Goal: Obtain resource: Download file/media

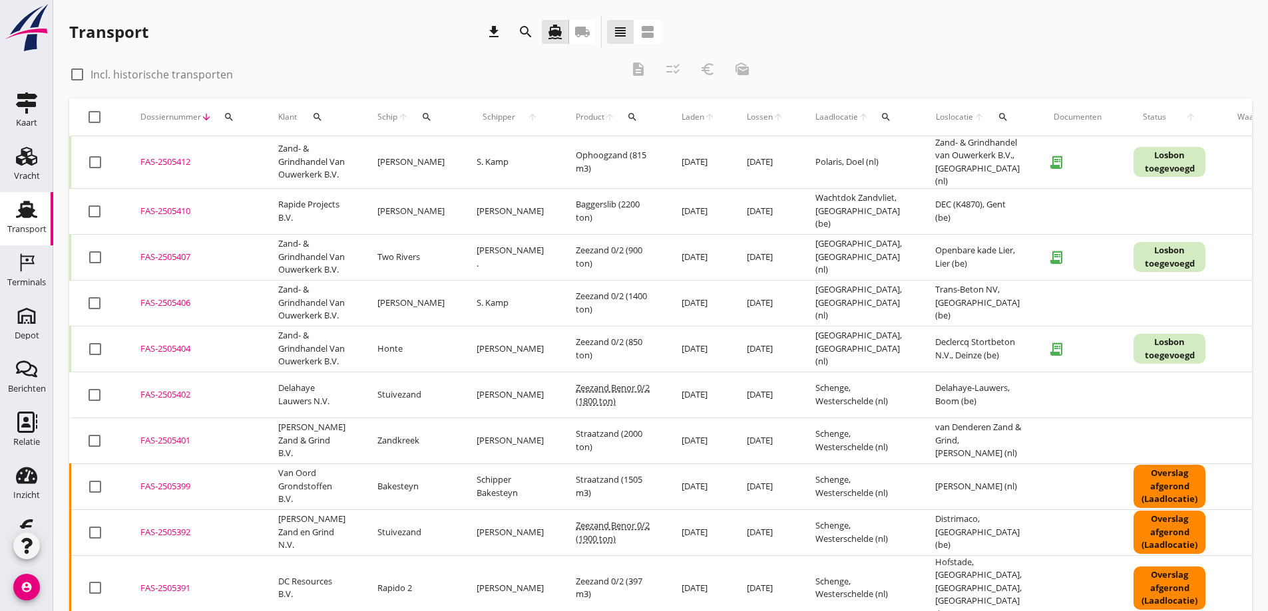
click at [584, 28] on icon "local_shipping" at bounding box center [582, 32] width 16 height 16
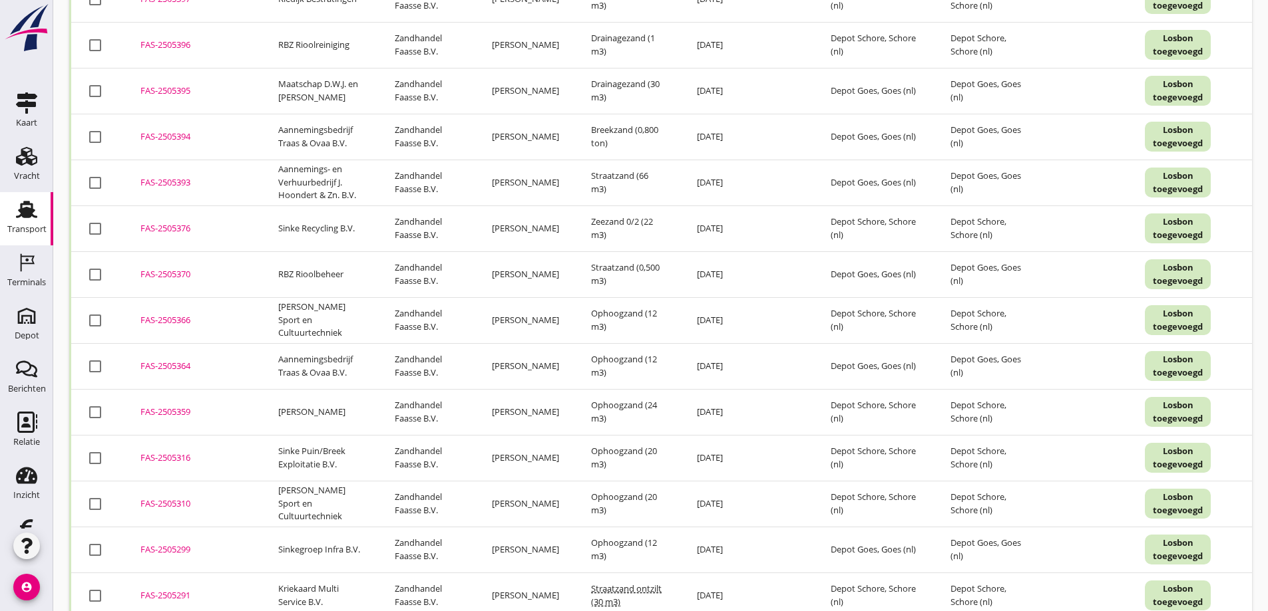
scroll to position [665, 0]
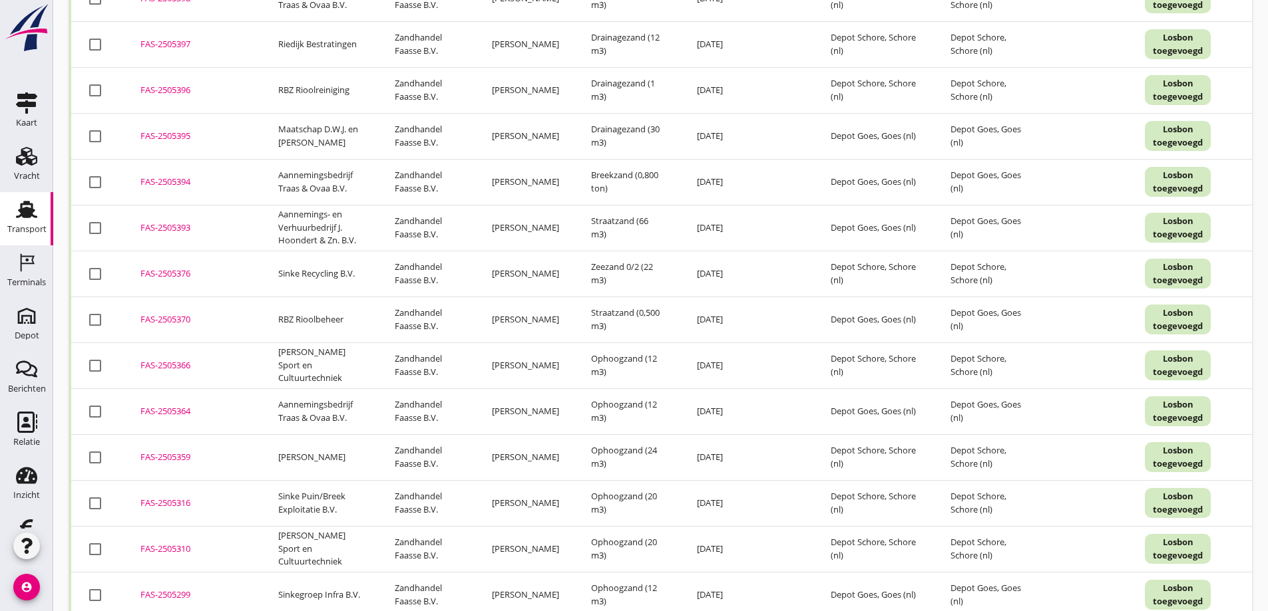
click at [184, 228] on div "FAS-2505393" at bounding box center [193, 228] width 106 height 13
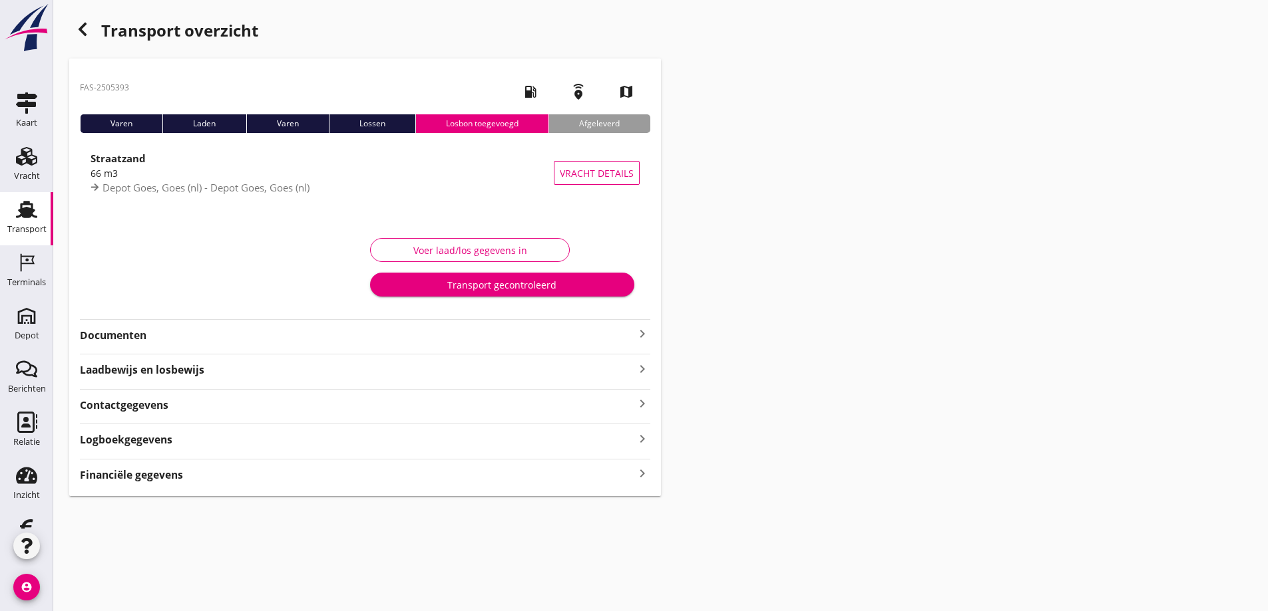
click at [81, 26] on icon "button" at bounding box center [83, 29] width 16 height 16
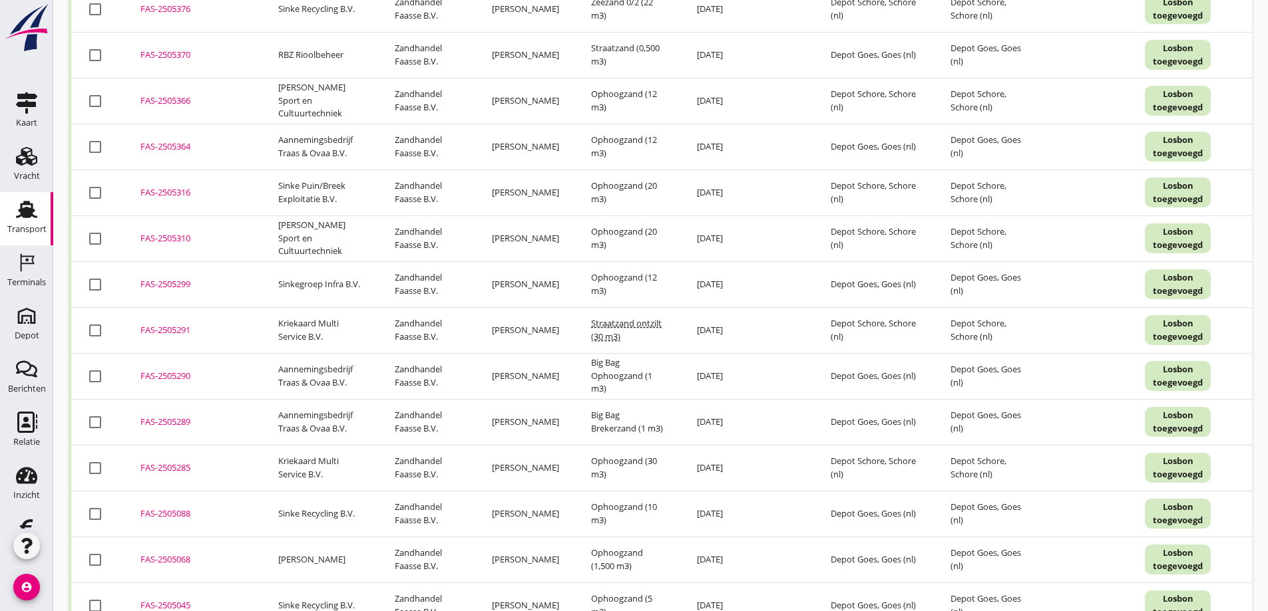
scroll to position [1026, 0]
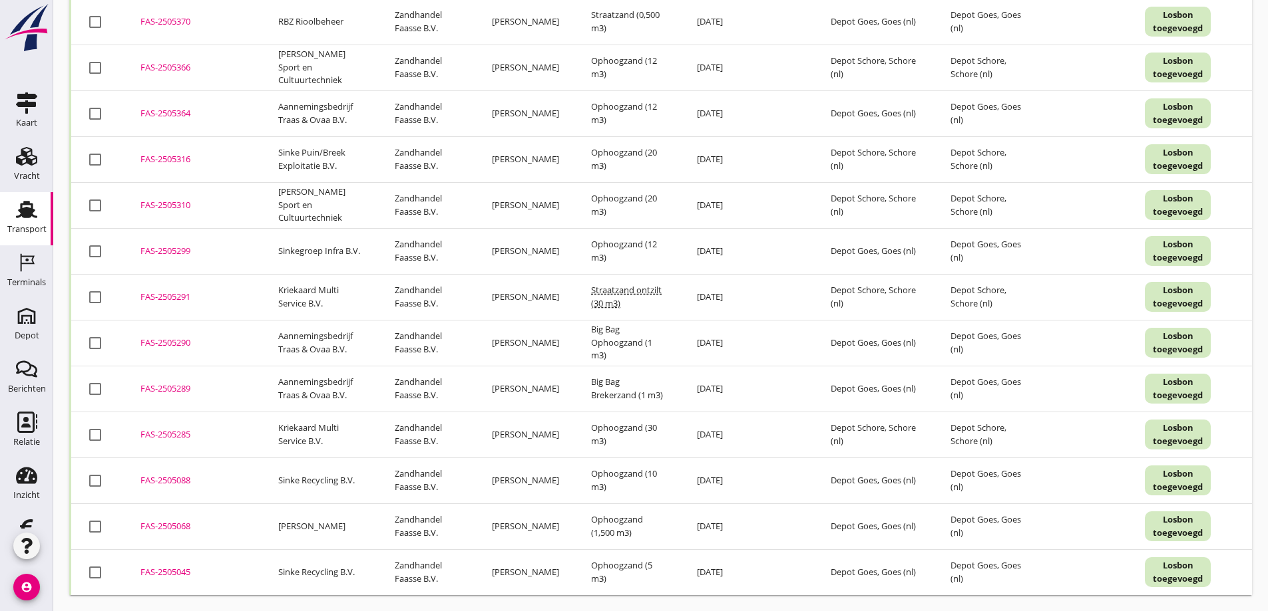
click at [172, 520] on div "FAS-2505068" at bounding box center [193, 526] width 106 height 13
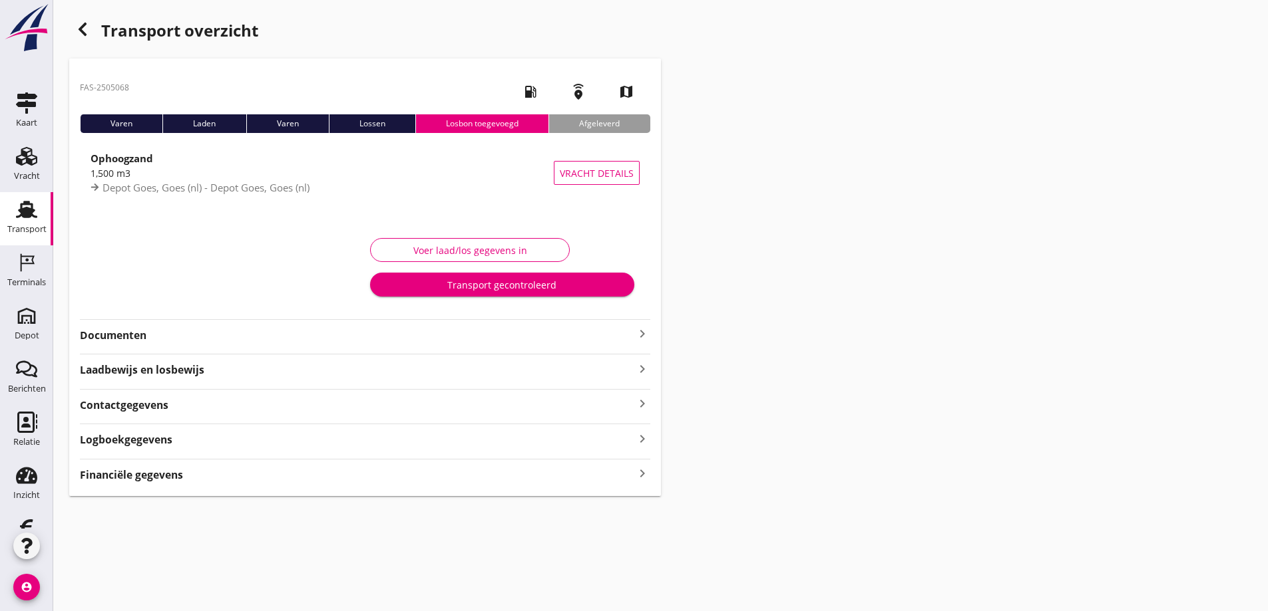
click at [134, 330] on strong "Documenten" at bounding box center [357, 335] width 554 height 15
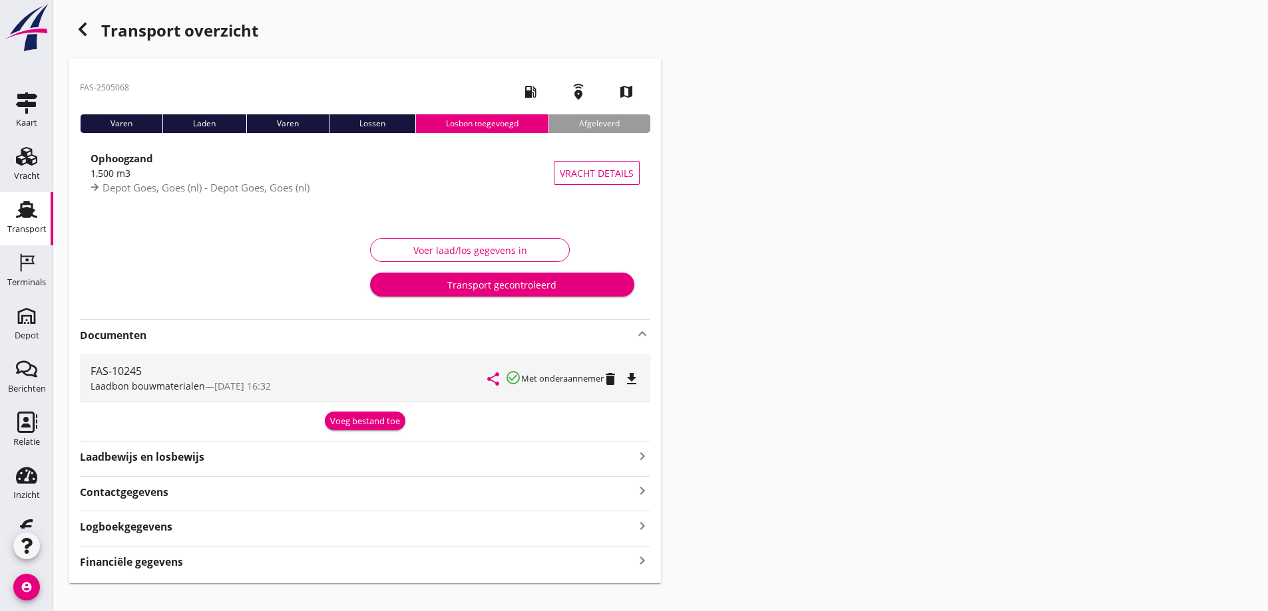
click at [631, 375] on icon "file_download" at bounding box center [631, 379] width 16 height 16
drag, startPoint x: 81, startPoint y: 28, endPoint x: 51, endPoint y: 279, distance: 253.3
click at [81, 27] on use "button" at bounding box center [83, 29] width 8 height 13
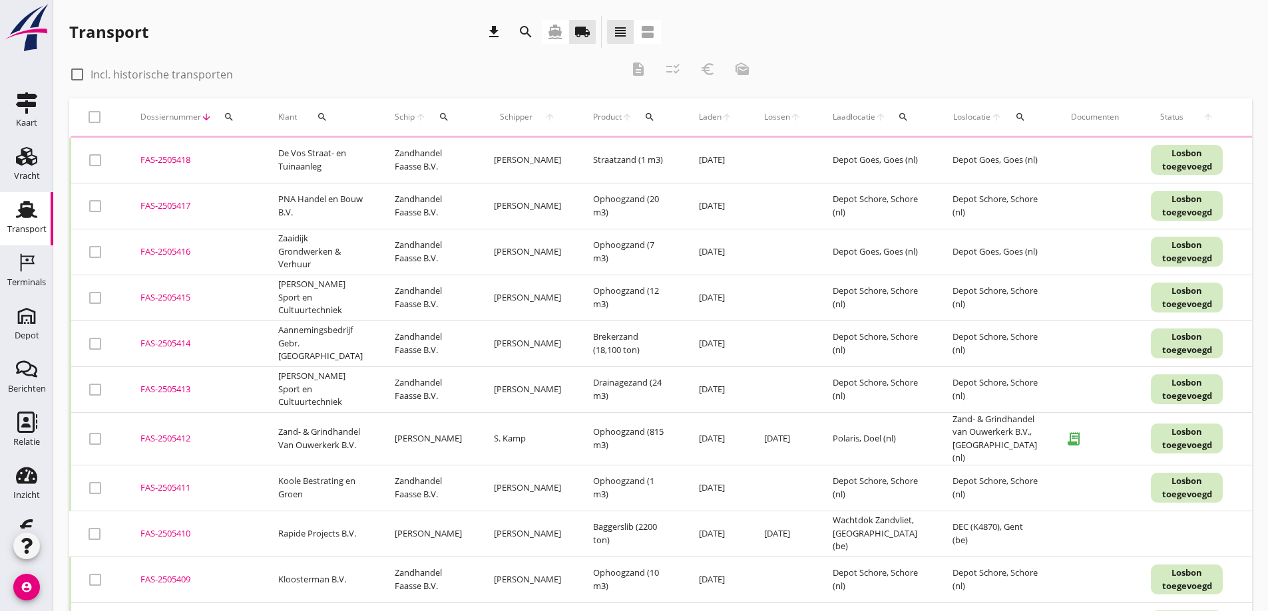
scroll to position [476, 0]
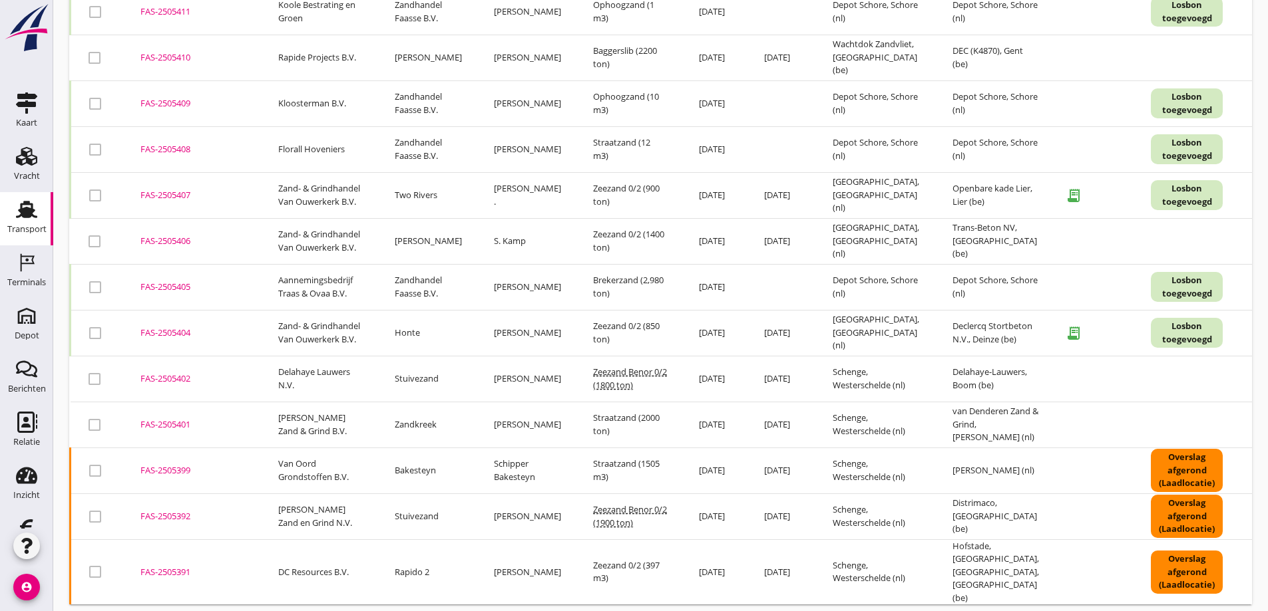
click at [21, 214] on use at bounding box center [26, 209] width 21 height 17
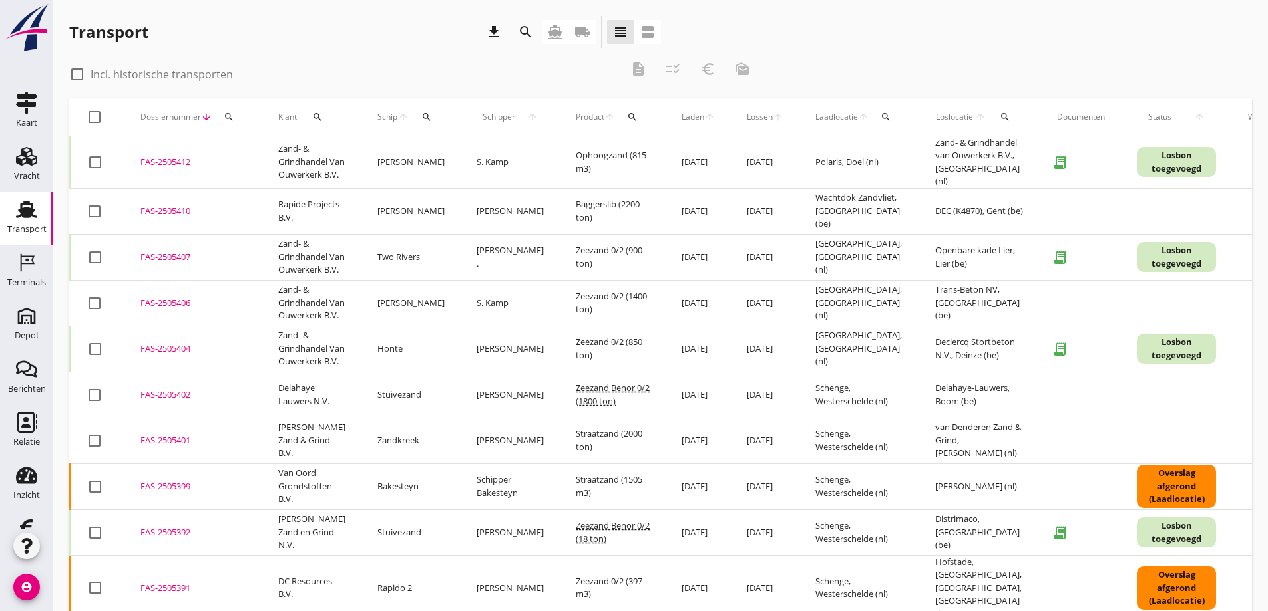
click at [581, 29] on icon "local_shipping" at bounding box center [582, 32] width 16 height 16
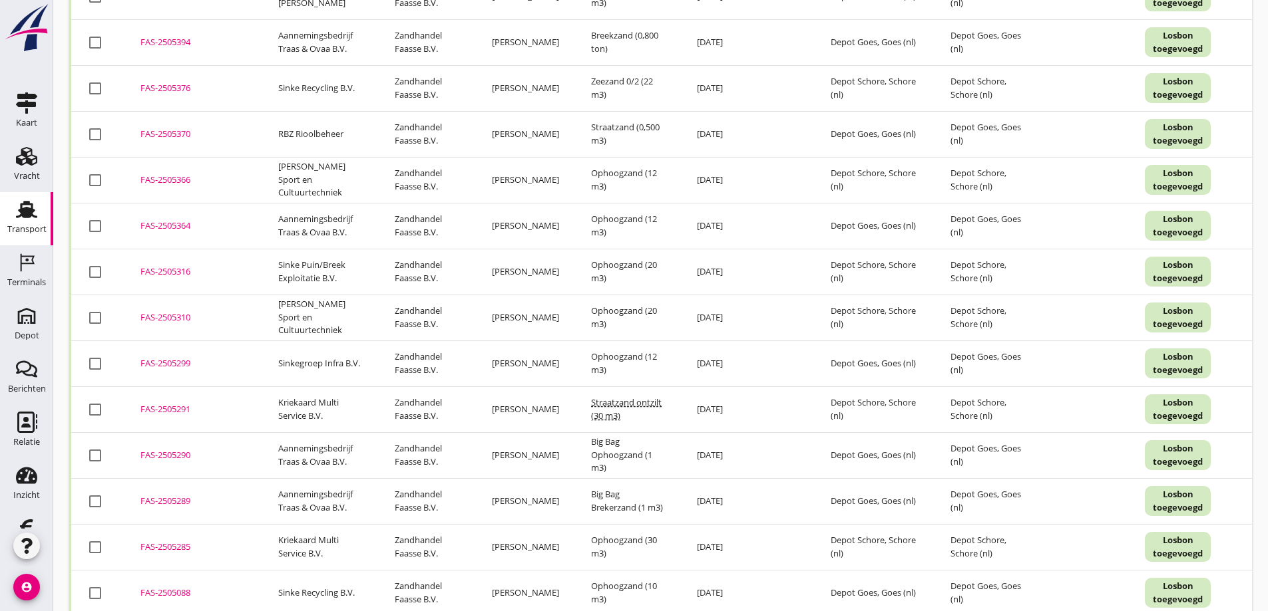
scroll to position [1065, 0]
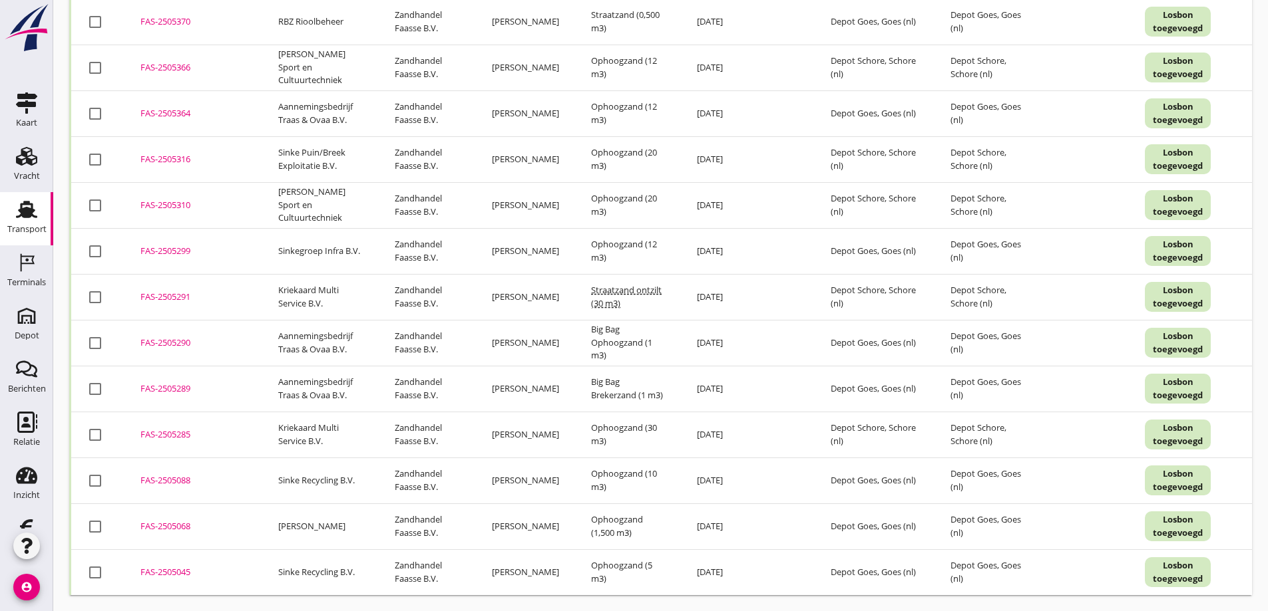
click at [177, 383] on div "FAS-2505289" at bounding box center [193, 389] width 106 height 13
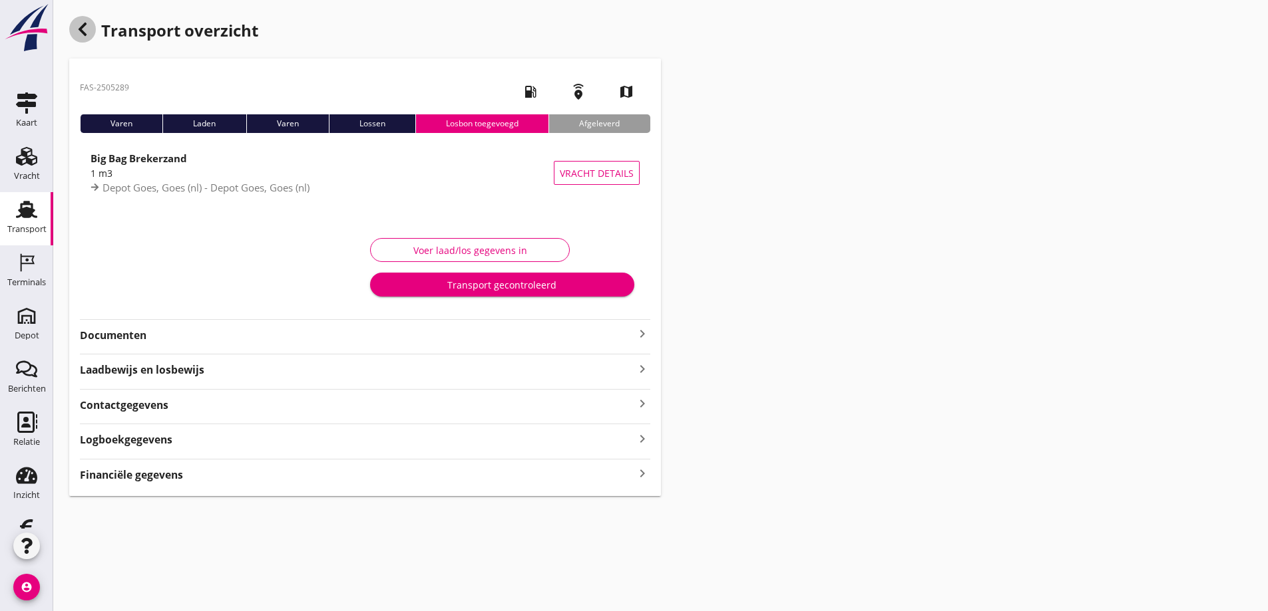
click at [81, 29] on use "button" at bounding box center [83, 29] width 8 height 13
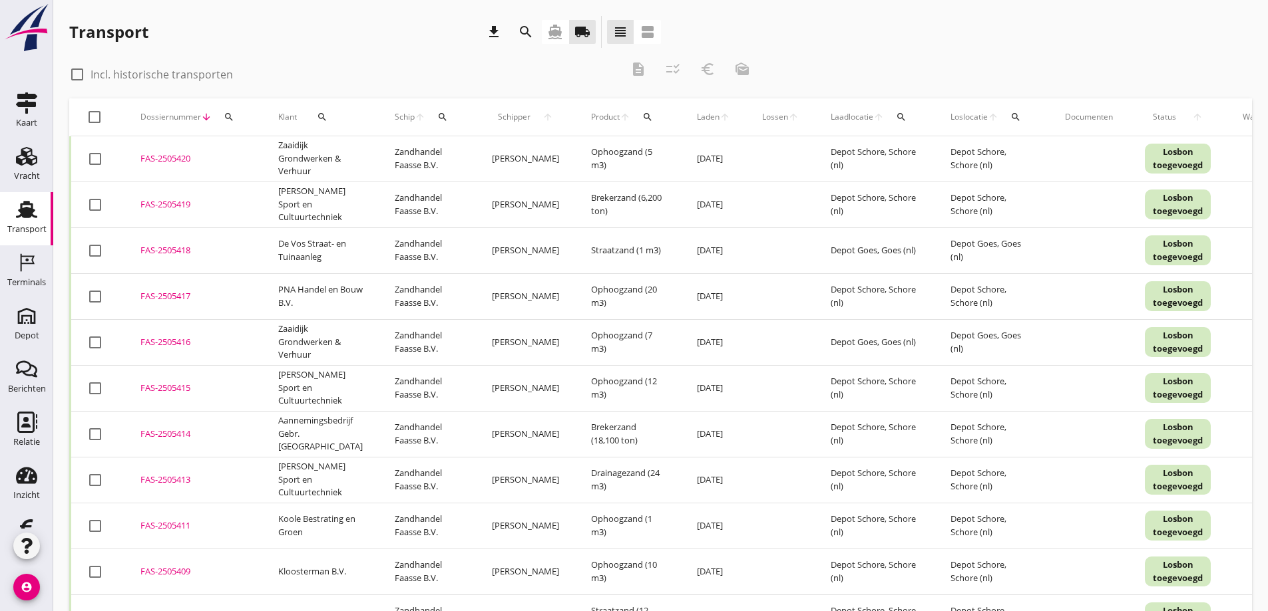
click at [319, 113] on icon "search" at bounding box center [322, 117] width 11 height 11
click at [335, 157] on input "Zoeken op opdrachtgever..." at bounding box center [376, 155] width 138 height 21
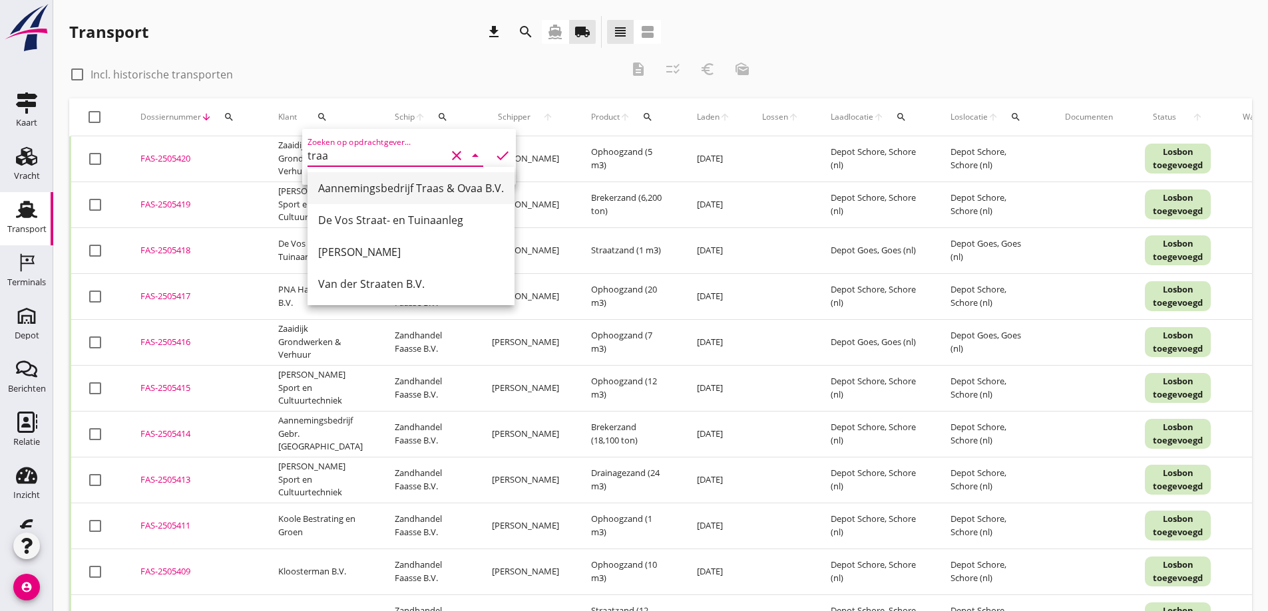
click at [361, 186] on div "Aannemingsbedrijf Traas & Ovaa B.V." at bounding box center [411, 188] width 186 height 16
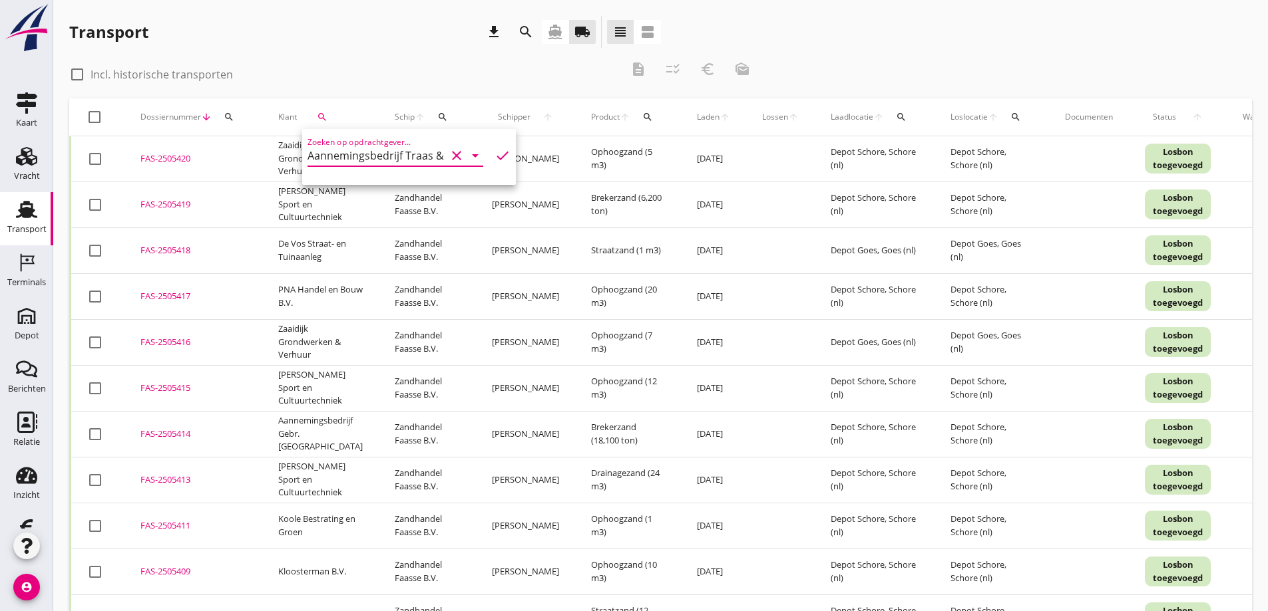
type input "Aannemingsbedrijf Traas & Ovaa B.V."
click at [494, 153] on icon "check" at bounding box center [502, 156] width 16 height 16
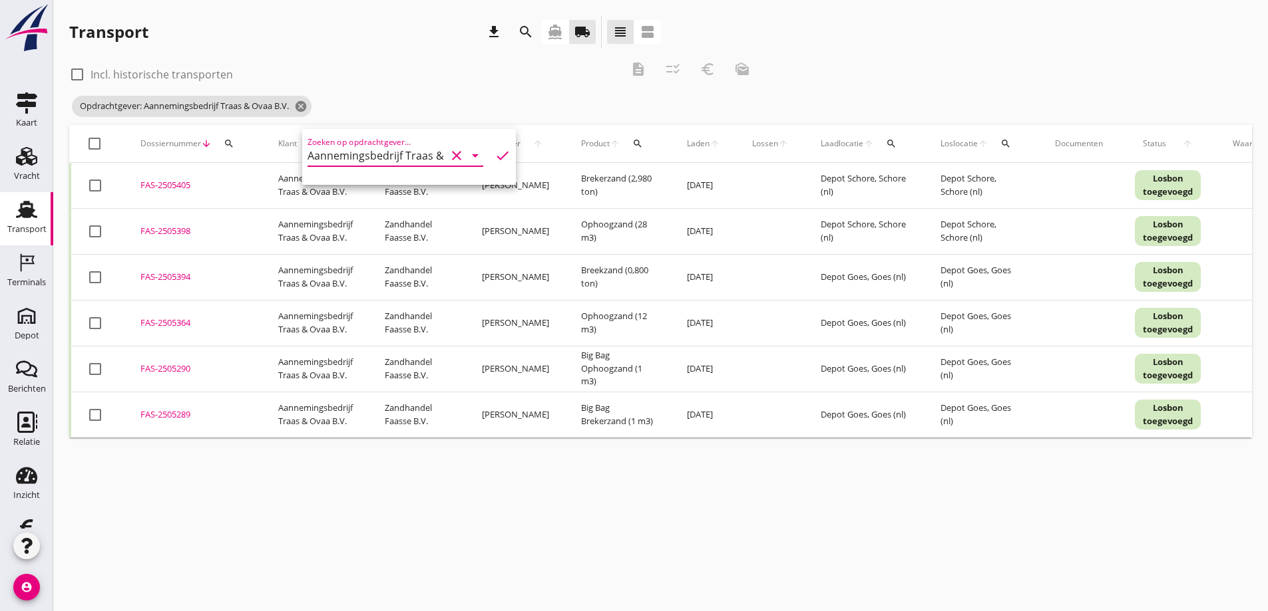
click at [451, 86] on div "check_box_outline_blank Incl. historische transporten description checklist_rtl…" at bounding box center [414, 73] width 690 height 40
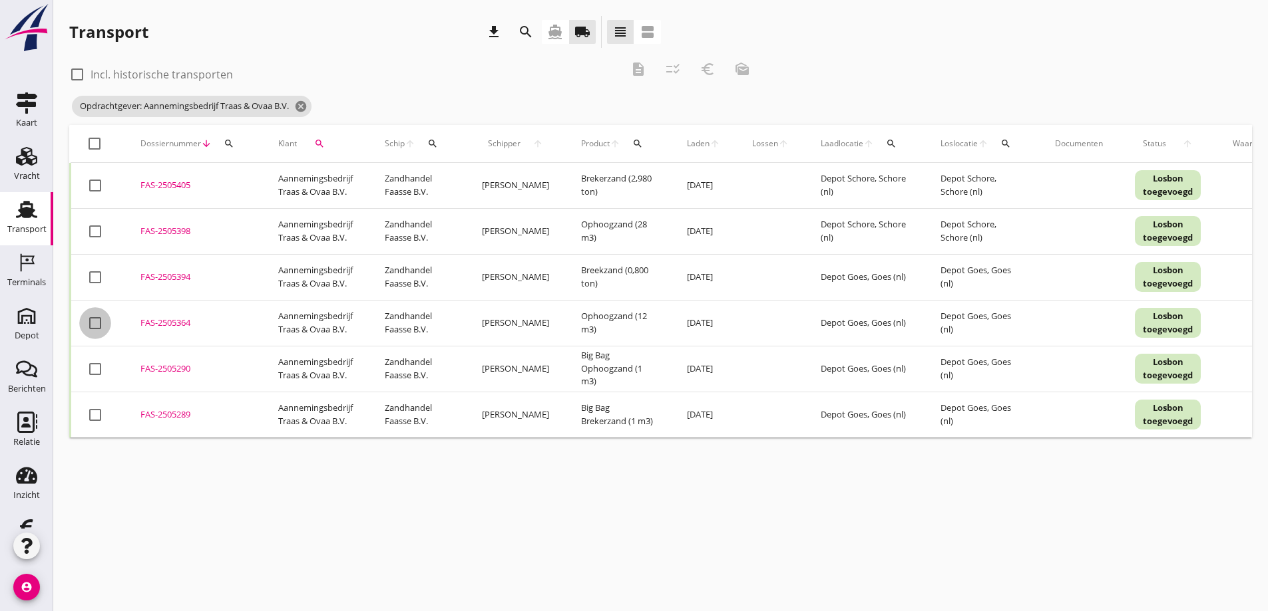
click at [97, 321] on div at bounding box center [95, 323] width 23 height 23
checkbox input "true"
click at [100, 369] on div at bounding box center [95, 369] width 23 height 23
checkbox input "true"
click at [96, 413] on div at bounding box center [95, 415] width 23 height 23
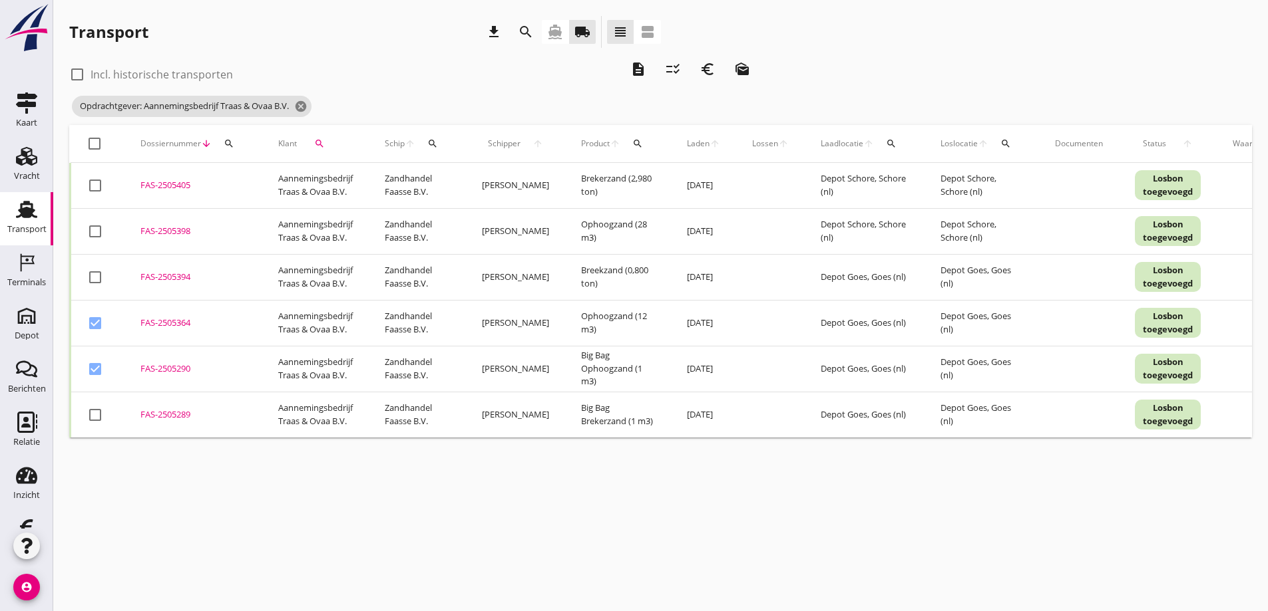
checkbox input "true"
click at [635, 68] on icon "description" at bounding box center [638, 69] width 16 height 16
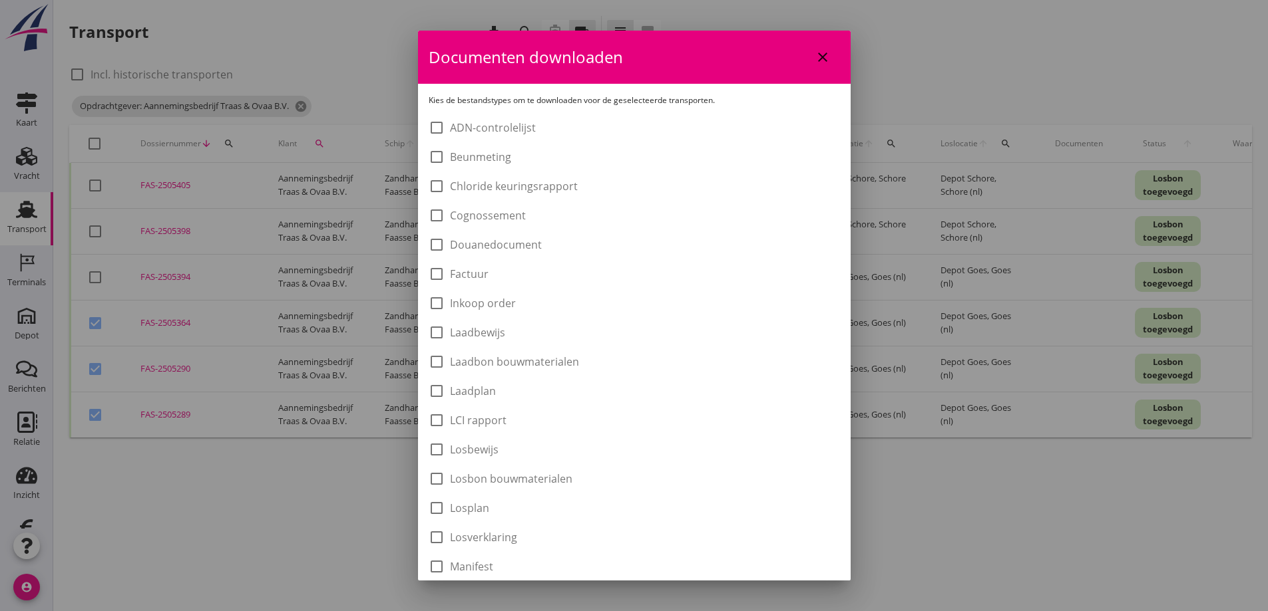
click at [454, 364] on label "Laadbon bouwmaterialen" at bounding box center [514, 361] width 129 height 13
checkbox input "true"
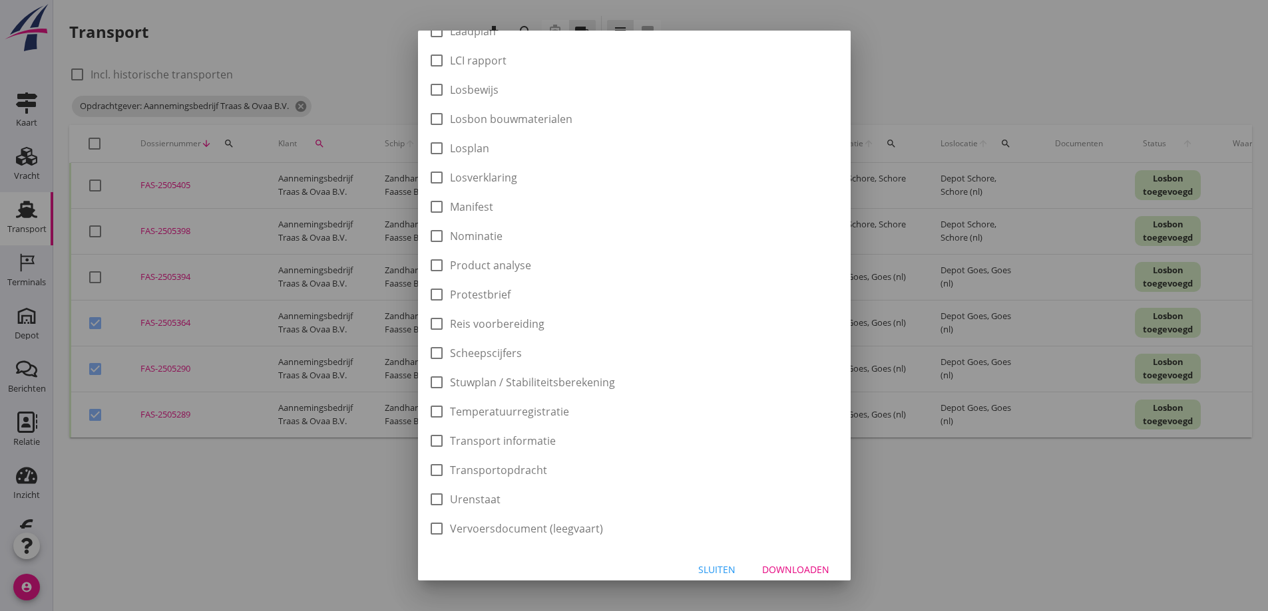
scroll to position [372, 0]
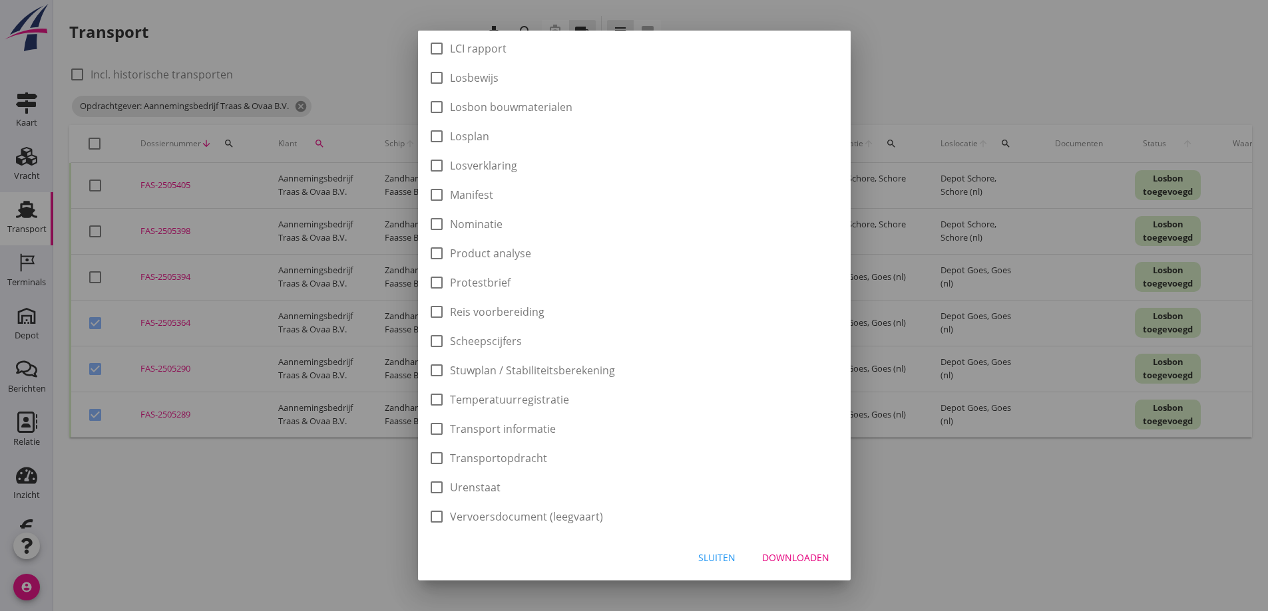
click at [777, 556] on div "Downloaden" at bounding box center [795, 558] width 67 height 14
checkbox input "false"
